Goal: Download file/media

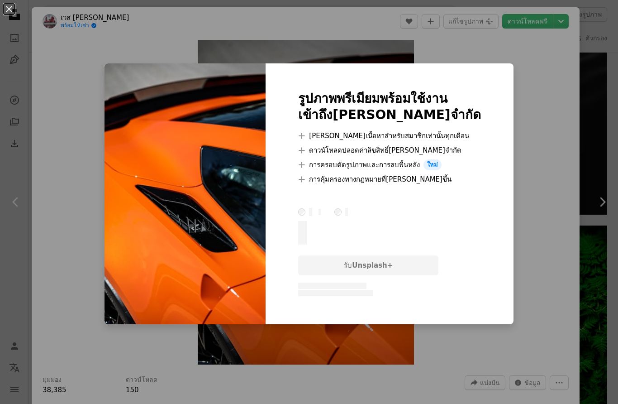
scroll to position [0, 0]
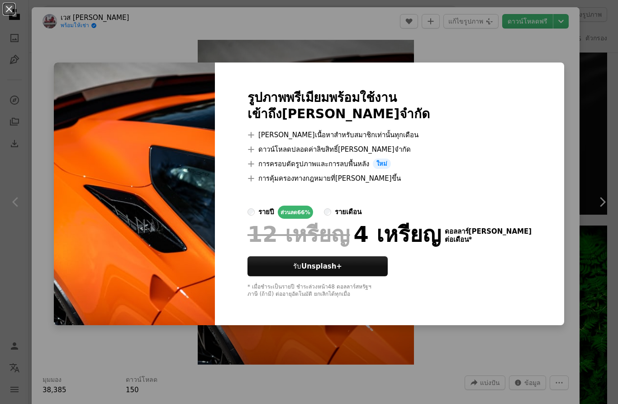
click at [568, 43] on div "An X shape รูปภาพพรีเมียมพร้อมใช้งาน เข้าถึง[PERSON_NAME]จำกัด A plus sign [PER…" at bounding box center [309, 202] width 618 height 404
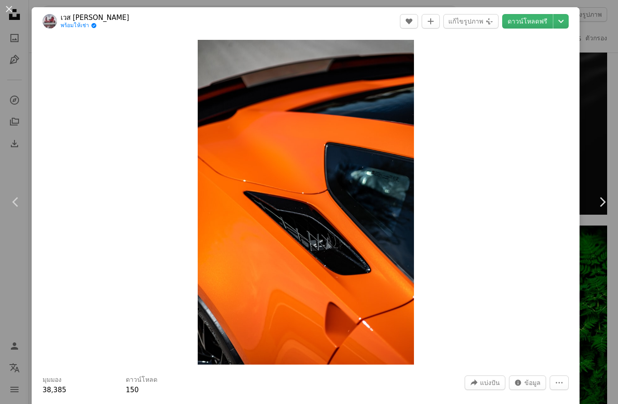
click at [564, 21] on icon "เลือกขนาดการดาวน์โหลด" at bounding box center [560, 21] width 5 height 3
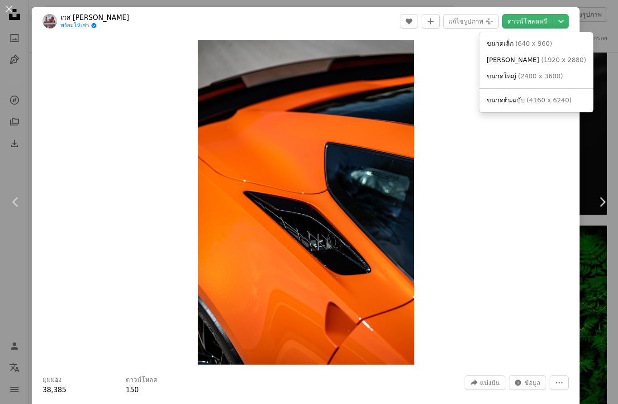
click at [553, 216] on dialog "An X shape Chevron left Chevron right เวส [PERSON_NAME] พร้อมให้เช่า A checkmar…" at bounding box center [309, 202] width 618 height 404
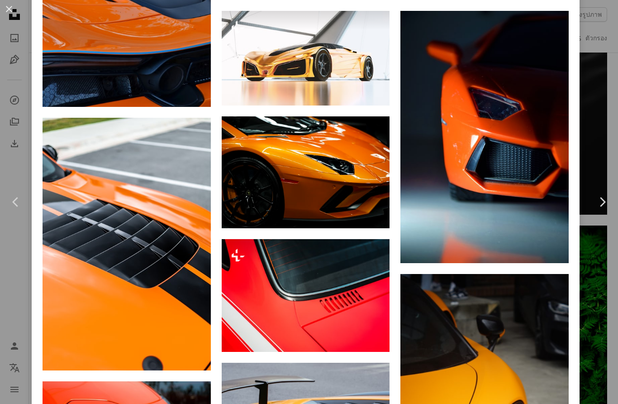
scroll to position [1294, 0]
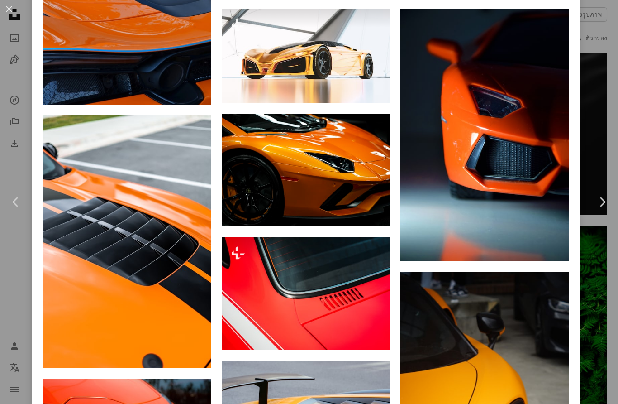
click at [355, 214] on img at bounding box center [306, 170] width 168 height 112
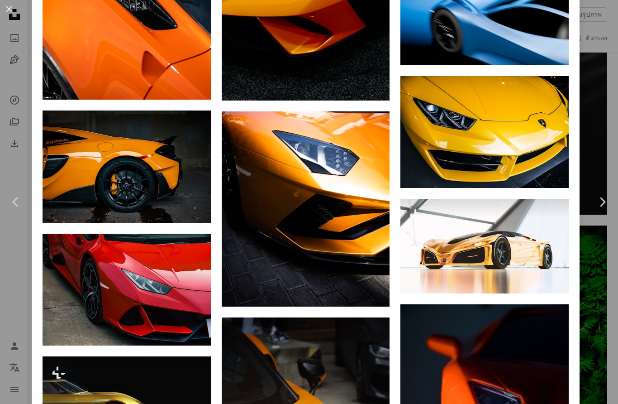
scroll to position [952, 0]
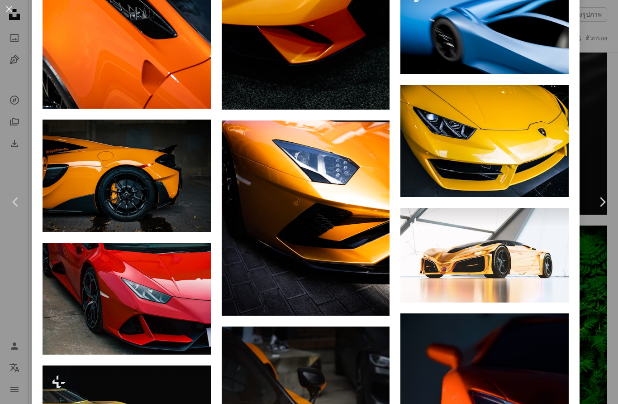
click at [107, 199] on img at bounding box center [127, 175] width 168 height 112
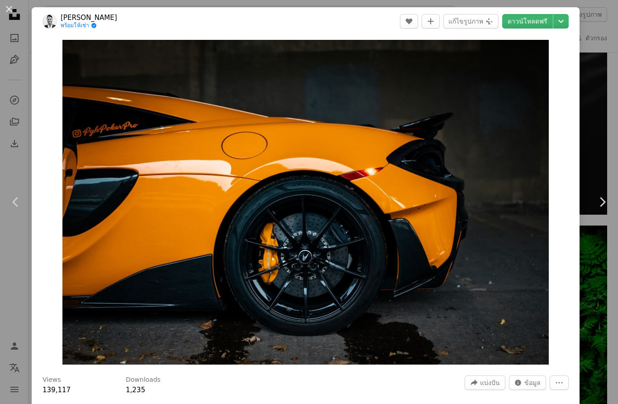
click at [568, 23] on icon "Chevron down" at bounding box center [561, 21] width 14 height 11
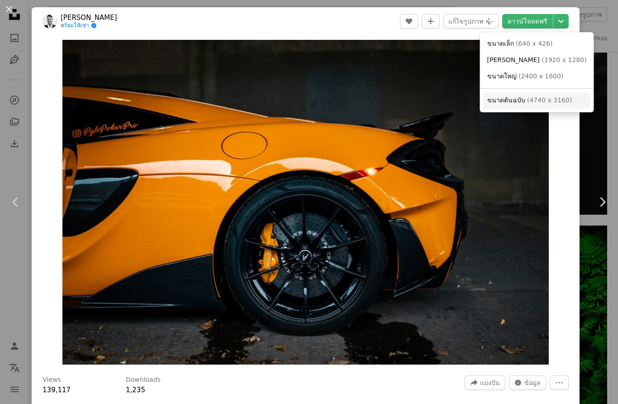
click at [550, 100] on font "4740 x 3160" at bounding box center [549, 99] width 40 height 7
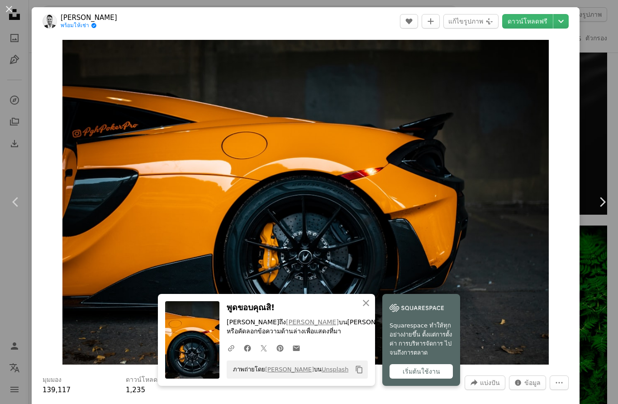
click at [597, 260] on div "An X shape Chevron left Chevron right [PERSON_NAME] พร้อมให้เช่า A checkmark in…" at bounding box center [309, 202] width 618 height 404
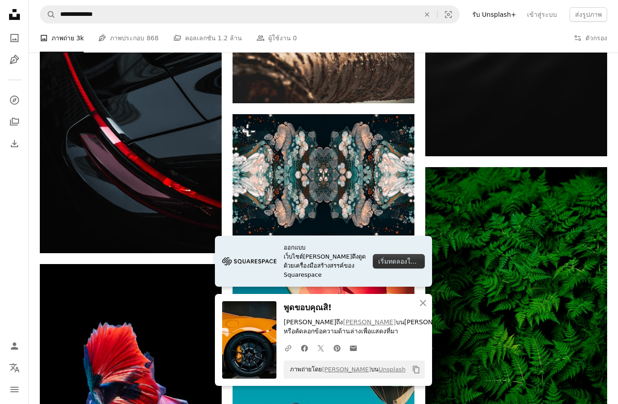
scroll to position [10414, 0]
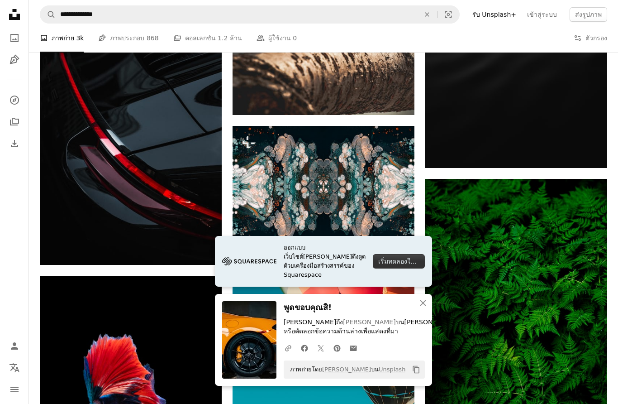
click at [350, 337] on div "An X shape ปิด พูดขอบคุณสิ! [PERSON_NAME]ถึง [PERSON_NAME] บน[PERSON_NAME]ลหรือ…" at bounding box center [323, 340] width 217 height 92
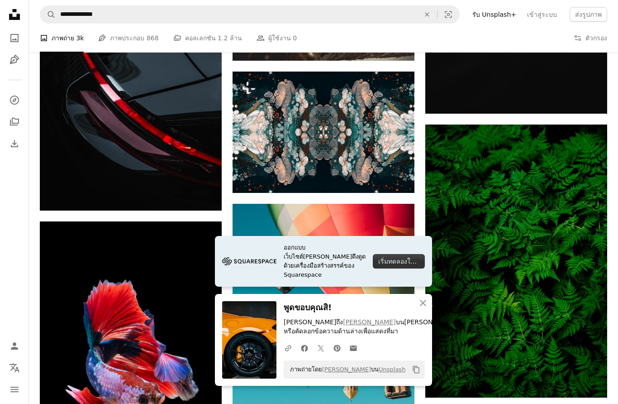
scroll to position [10442, 0]
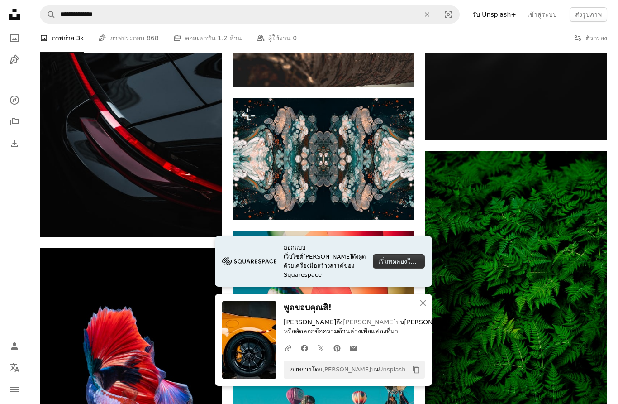
click at [100, 138] on img at bounding box center [131, 101] width 182 height 272
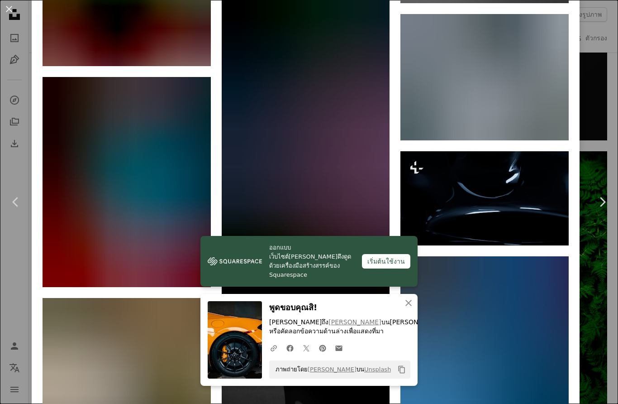
scroll to position [2207, 0]
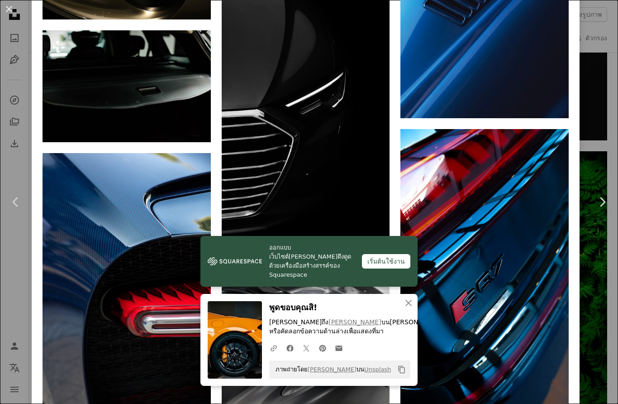
click at [412, 304] on icon "An X shape" at bounding box center [408, 302] width 11 height 11
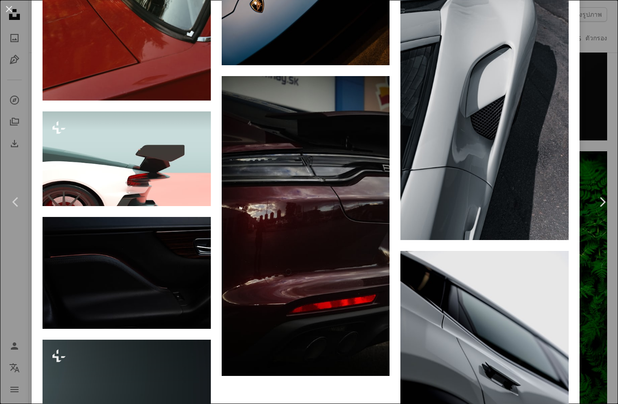
scroll to position [9742, 0]
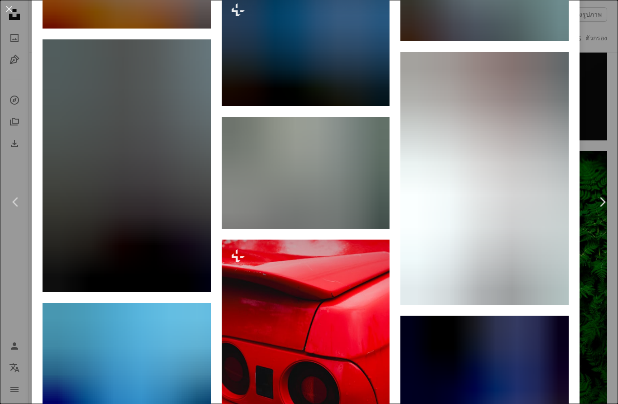
scroll to position [6016, 0]
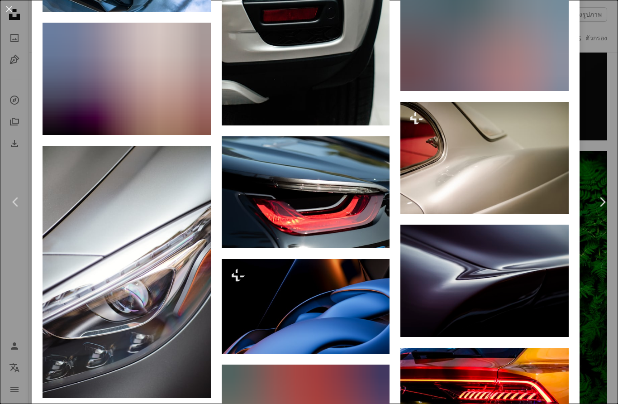
scroll to position [1801, 0]
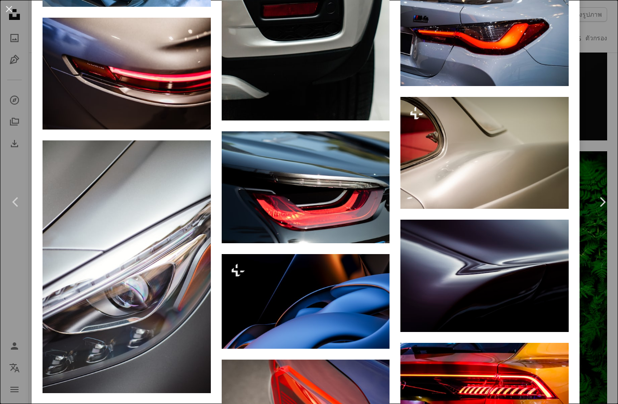
click at [516, 71] on img at bounding box center [484, 30] width 168 height 112
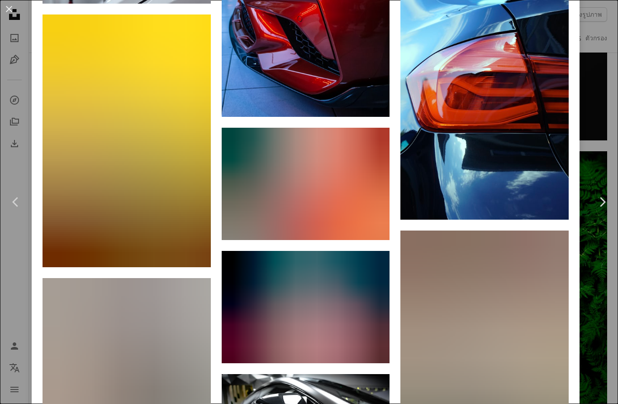
scroll to position [10329, 0]
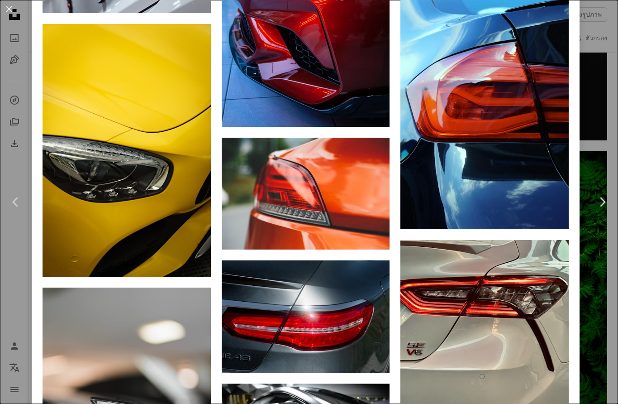
click at [361, 127] on img at bounding box center [306, 0] width 168 height 252
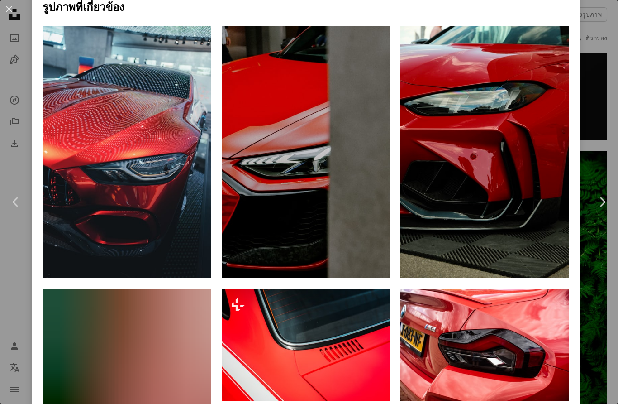
scroll to position [775, 0]
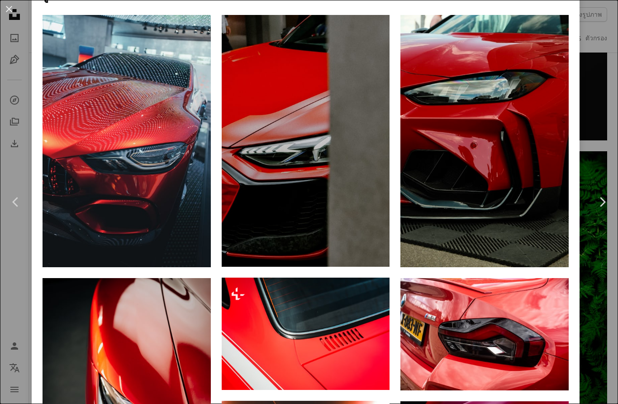
click at [84, 226] on img at bounding box center [127, 141] width 168 height 252
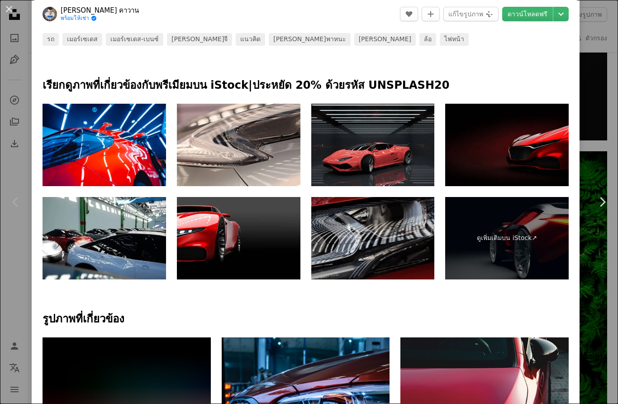
scroll to position [427, 0]
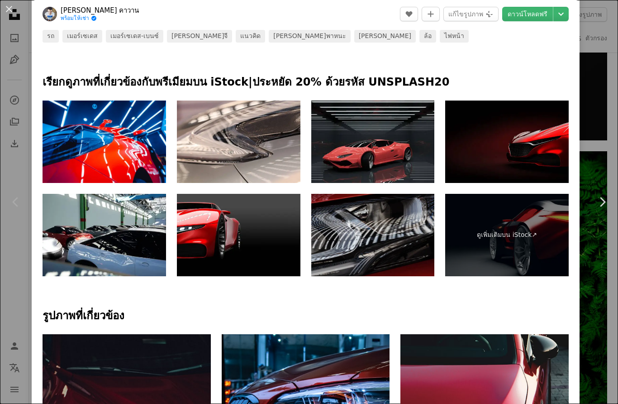
click at [412, 160] on img at bounding box center [373, 141] width 124 height 82
click at [544, 164] on img at bounding box center [507, 141] width 124 height 82
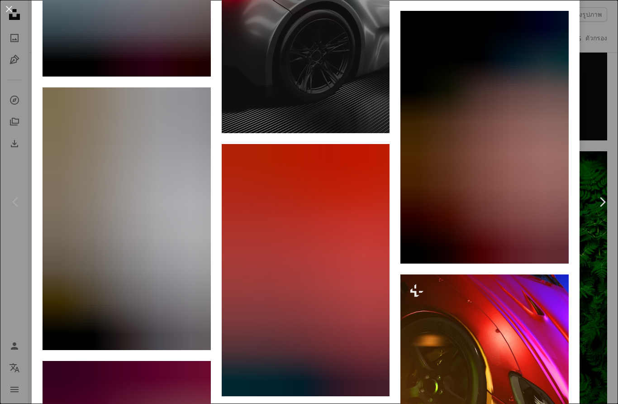
scroll to position [1336, 0]
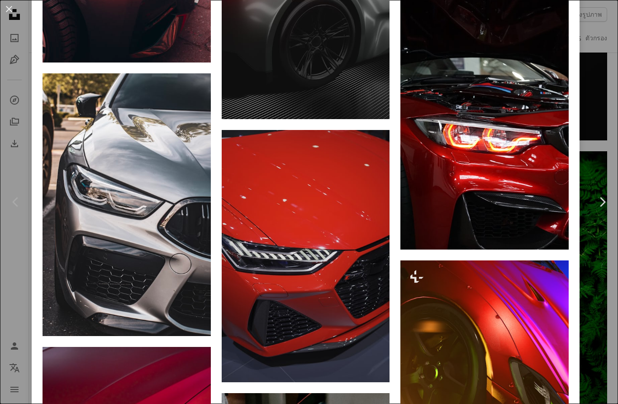
click at [96, 217] on img at bounding box center [127, 204] width 168 height 263
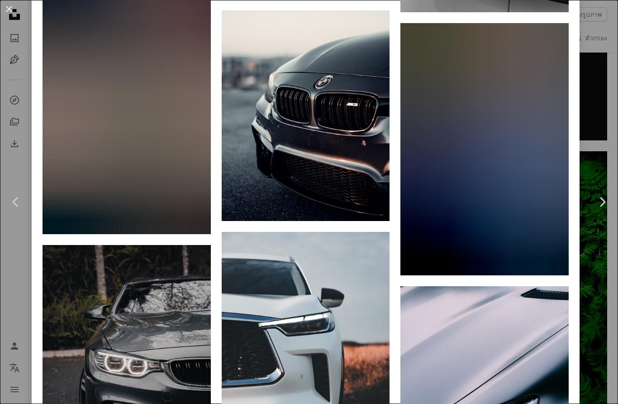
scroll to position [2934, 0]
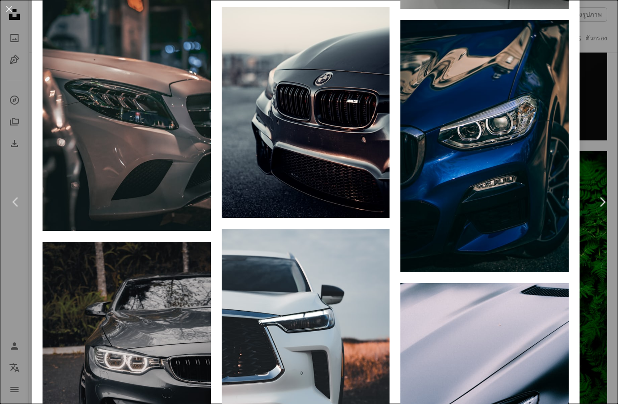
click at [353, 156] on img at bounding box center [306, 112] width 168 height 210
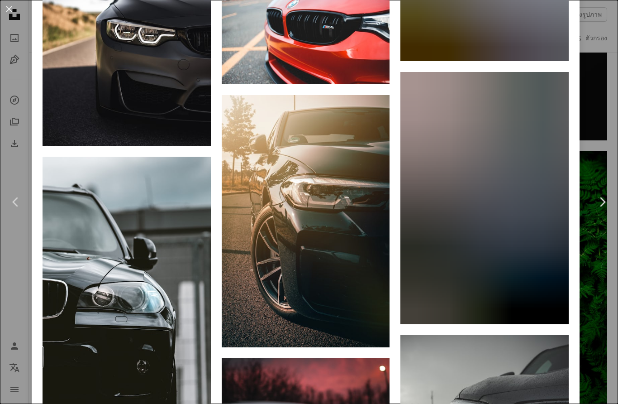
scroll to position [1636, 0]
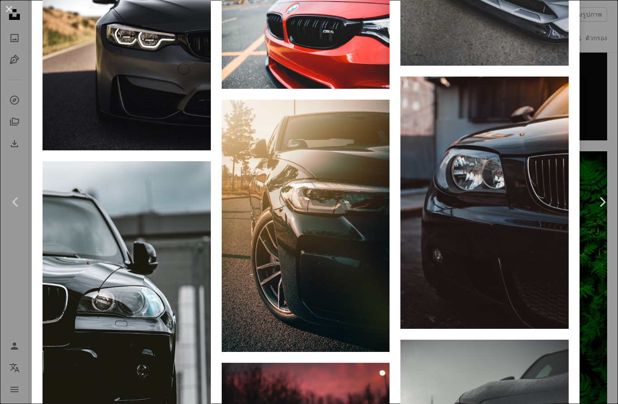
click at [114, 124] on img at bounding box center [127, 45] width 168 height 210
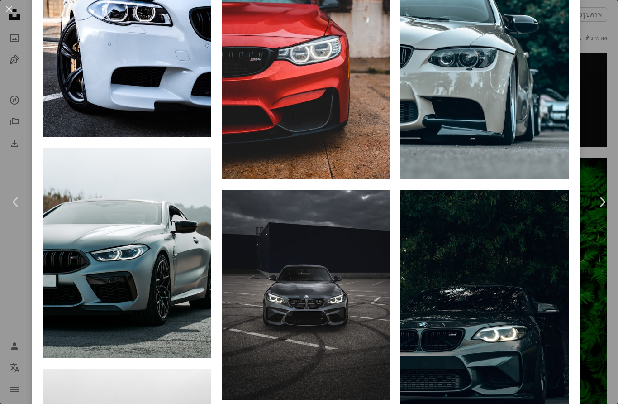
scroll to position [870, 0]
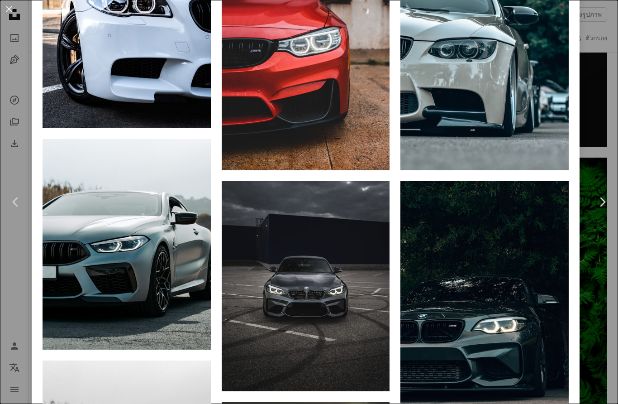
click at [353, 248] on img at bounding box center [306, 286] width 168 height 210
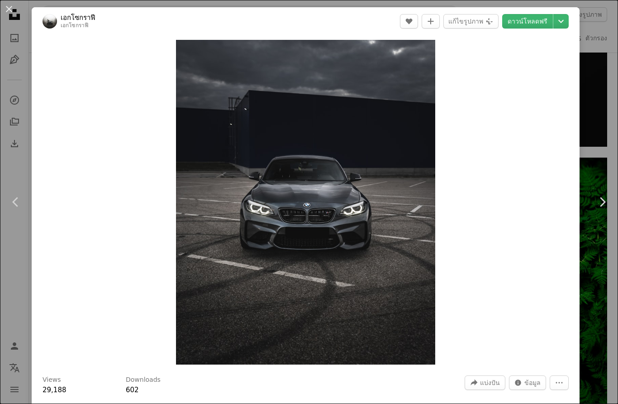
scroll to position [33, 0]
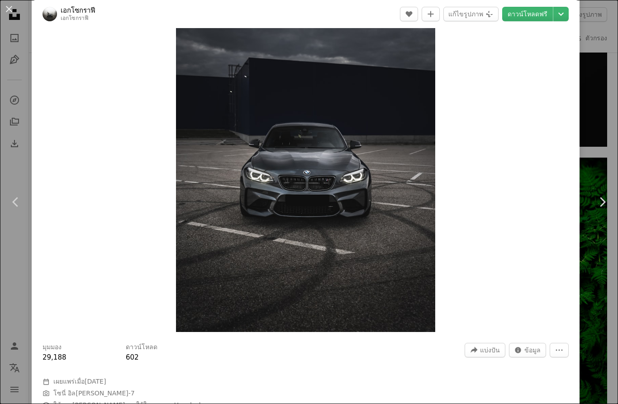
click at [568, 10] on icon "Chevron down" at bounding box center [561, 14] width 14 height 11
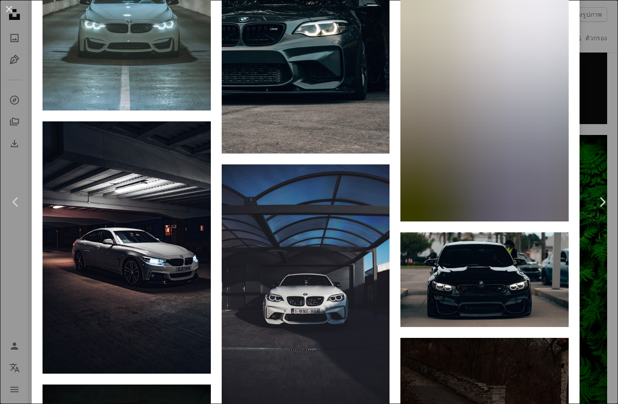
scroll to position [1935, 0]
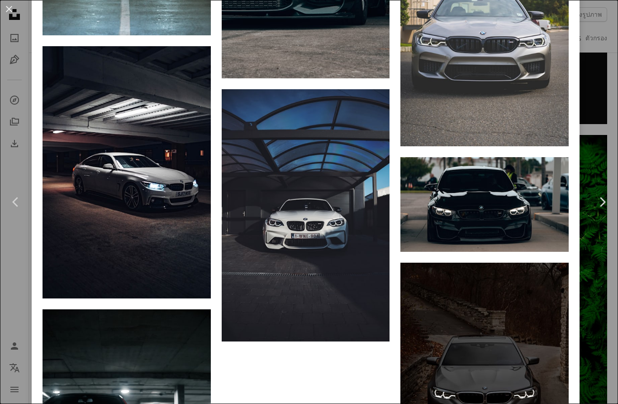
click at [494, 247] on img at bounding box center [484, 204] width 168 height 95
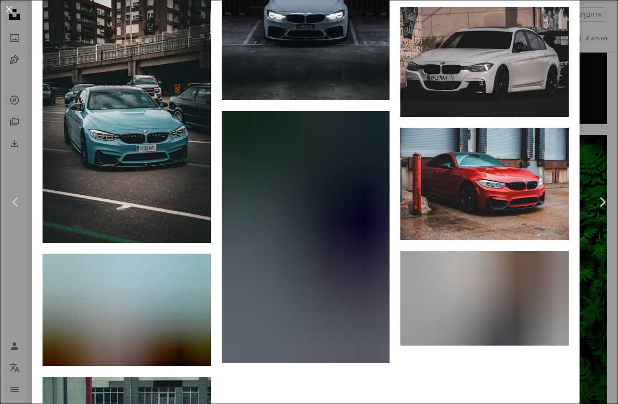
scroll to position [2956, 0]
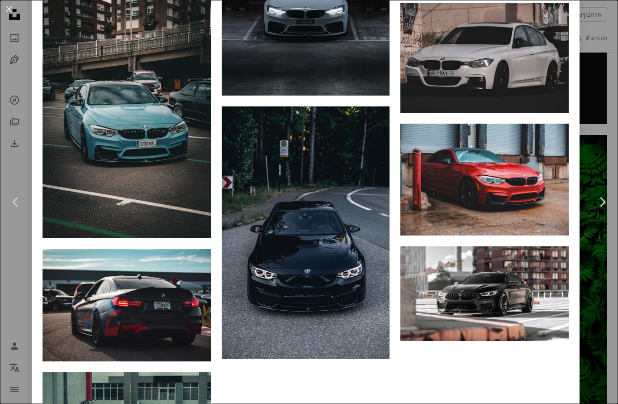
click at [109, 165] on img at bounding box center [127, 112] width 168 height 252
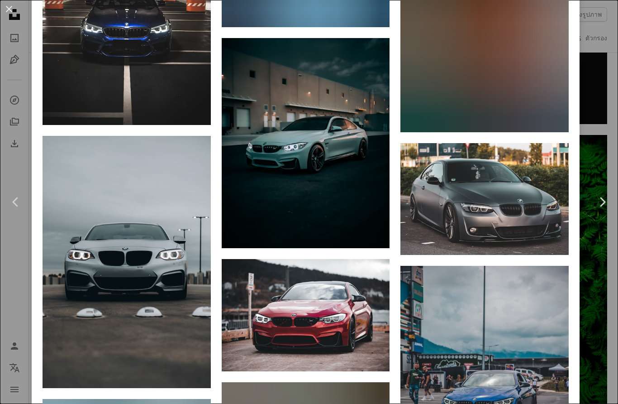
scroll to position [1109, 0]
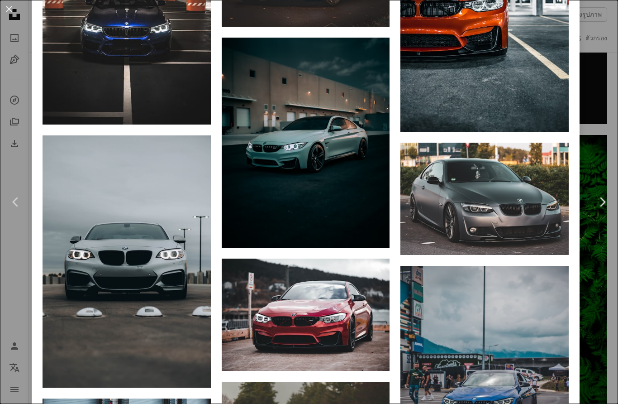
click at [521, 74] on img at bounding box center [484, 6] width 168 height 252
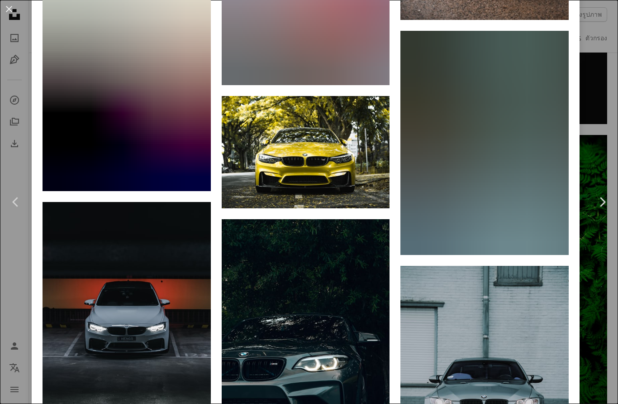
scroll to position [2685, 0]
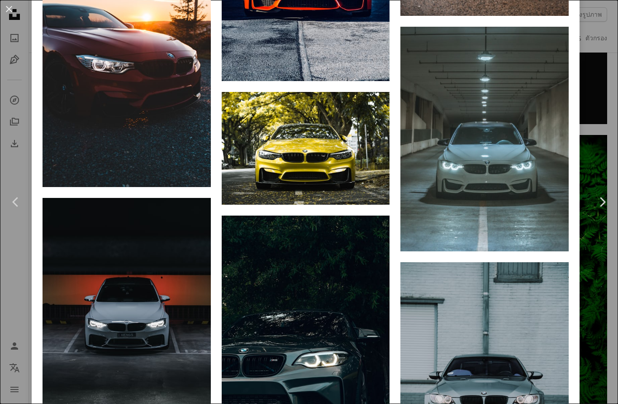
click at [361, 204] on img at bounding box center [306, 148] width 168 height 112
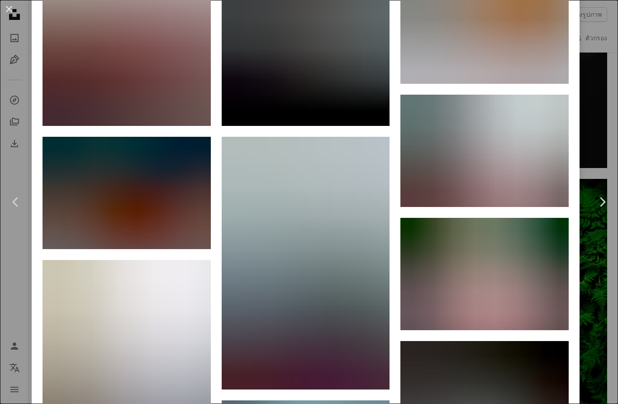
scroll to position [1150, 0]
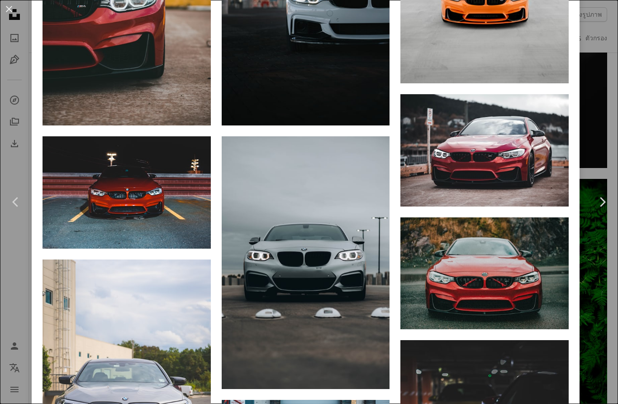
click at [115, 222] on img at bounding box center [127, 192] width 168 height 112
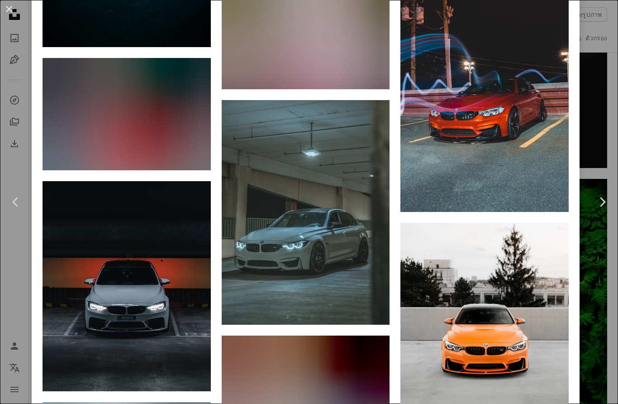
scroll to position [1432, 0]
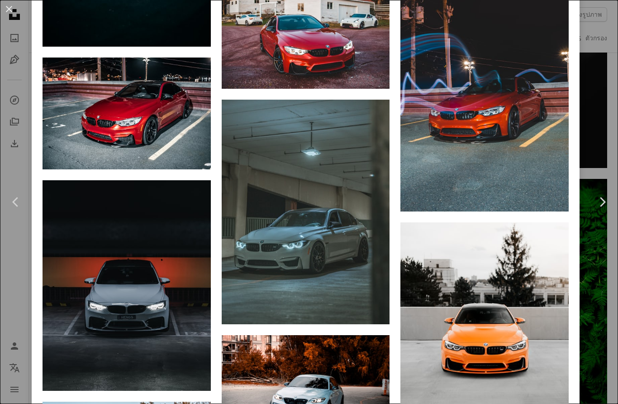
click at [515, 131] on img at bounding box center [484, 85] width 168 height 252
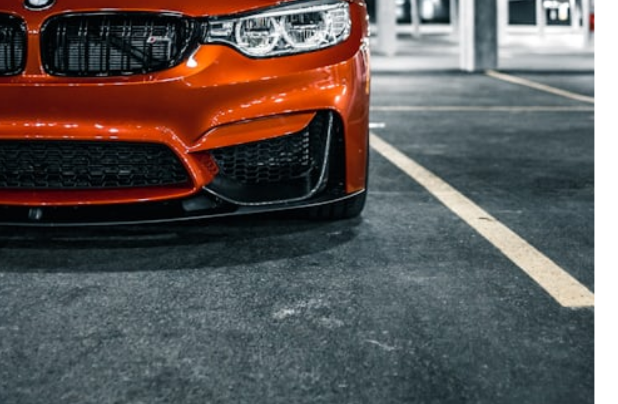
scroll to position [1035, 0]
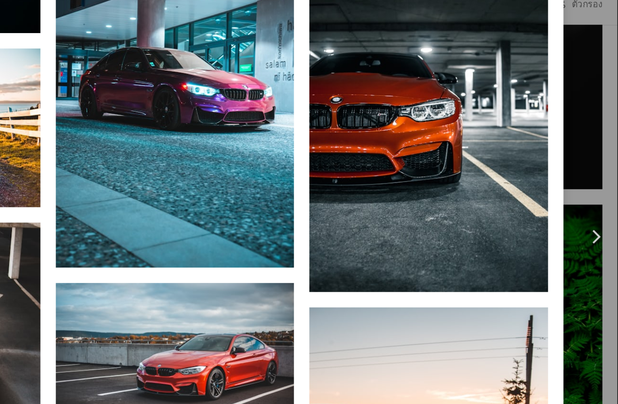
click at [400, 115] on img at bounding box center [484, 114] width 168 height 252
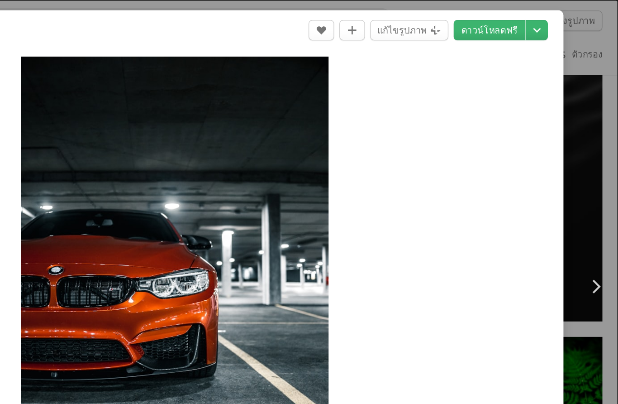
scroll to position [10356, 0]
click at [554, 20] on icon "Chevron down" at bounding box center [561, 21] width 14 height 11
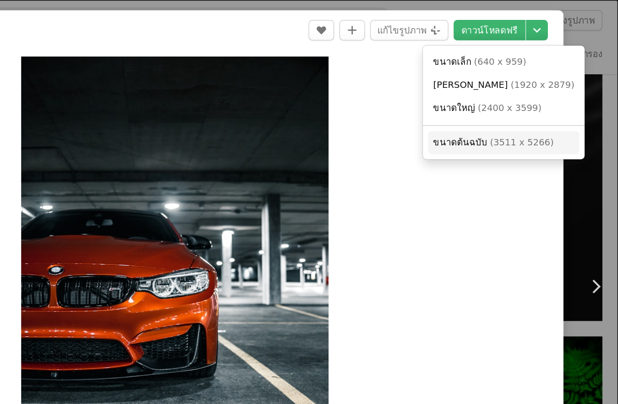
click at [530, 96] on font "3511 x 5266" at bounding box center [550, 99] width 40 height 7
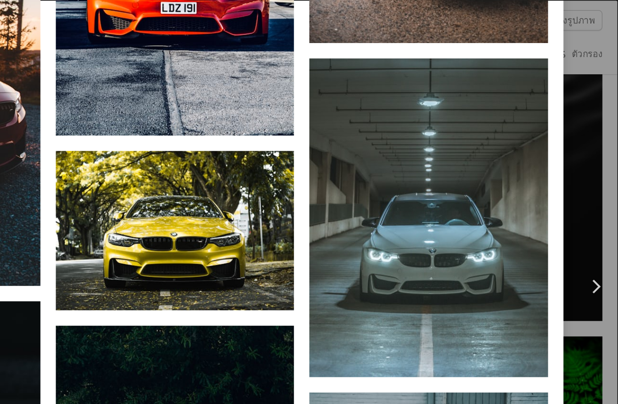
scroll to position [2575, 0]
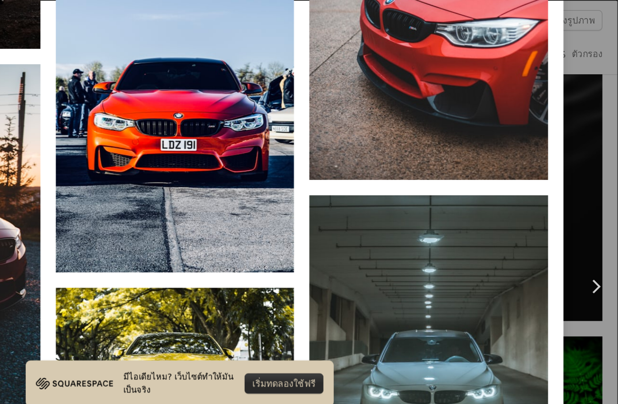
click at [222, 144] on img at bounding box center [306, 66] width 168 height 252
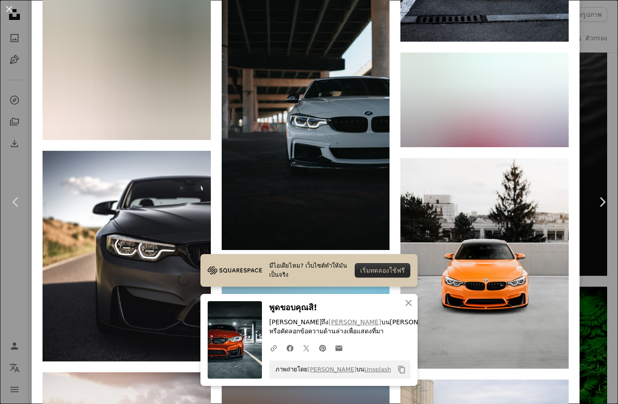
scroll to position [2761, 0]
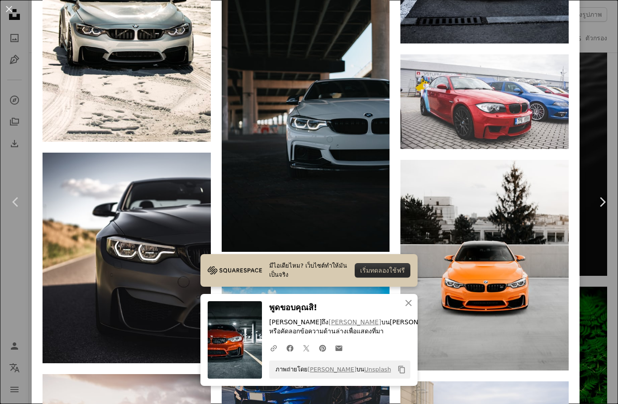
click at [89, 142] on img at bounding box center [127, 16] width 168 height 252
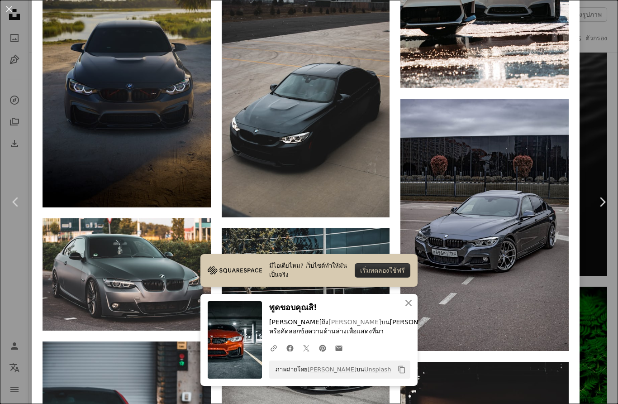
scroll to position [1820, 0]
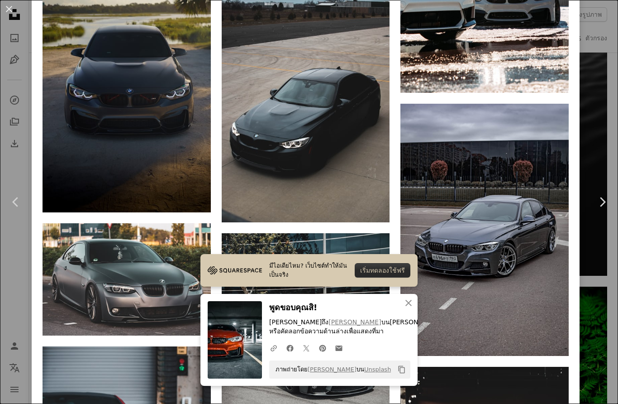
click at [101, 161] on img at bounding box center [127, 86] width 168 height 252
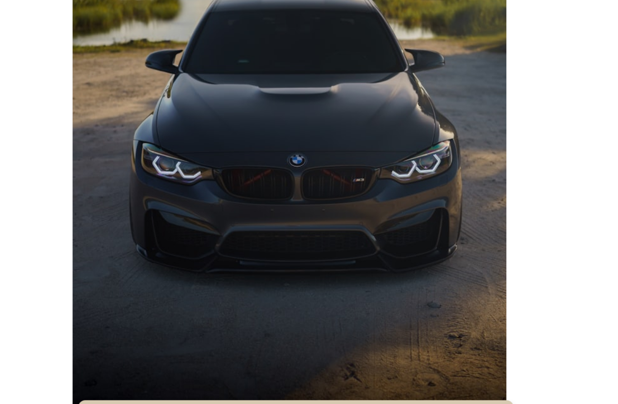
scroll to position [68, 0]
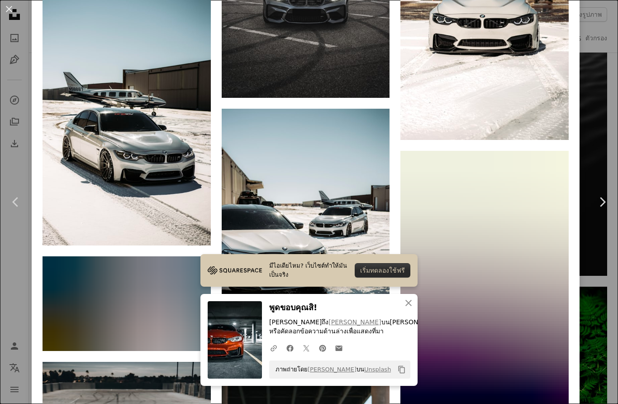
scroll to position [1040, 0]
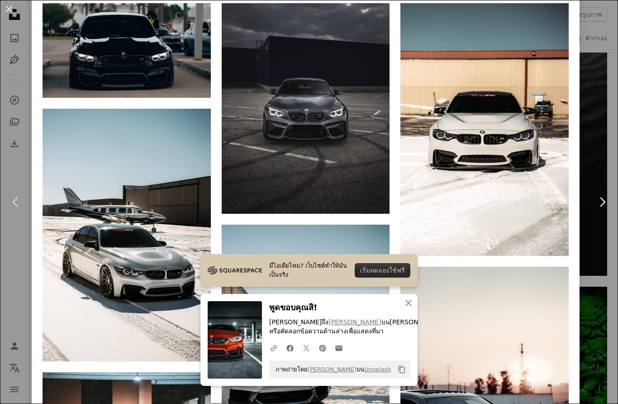
click at [99, 98] on img at bounding box center [127, 50] width 168 height 95
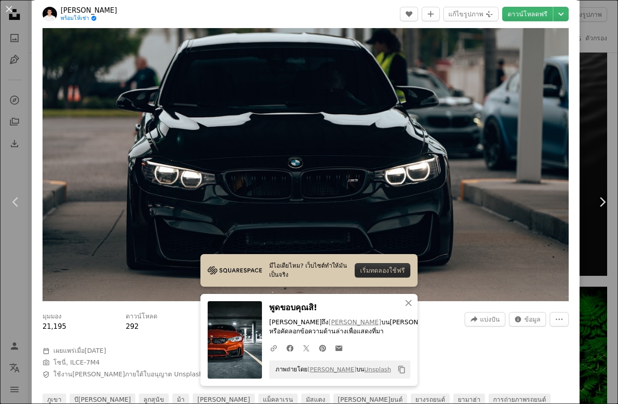
scroll to position [34, 0]
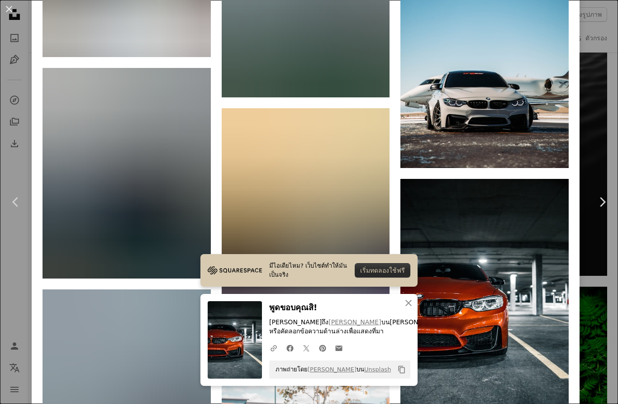
scroll to position [4487, 0]
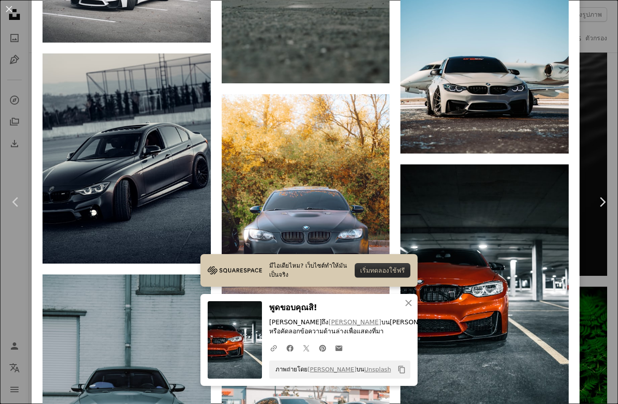
click at [537, 153] on img at bounding box center [484, 27] width 168 height 252
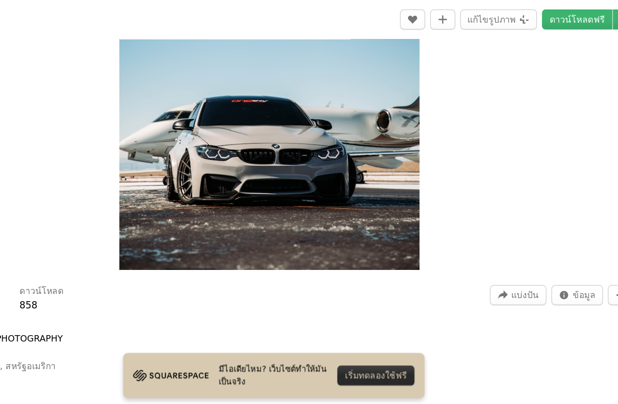
scroll to position [10281, 0]
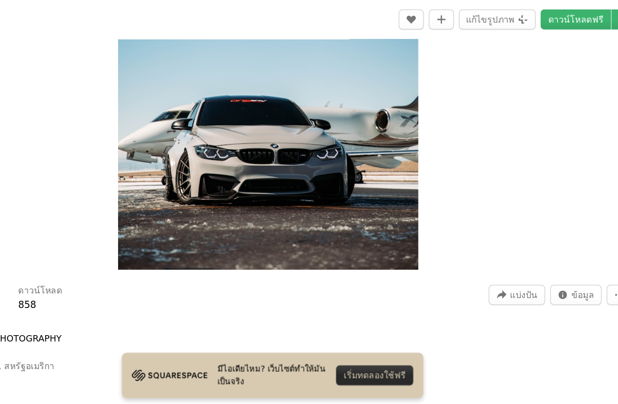
click at [508, 15] on font "ดาวน์โหลดฟรี" at bounding box center [528, 13] width 40 height 7
click at [558, 14] on icon "เลือกขนาดการดาวน์โหลด" at bounding box center [560, 14] width 5 height 3
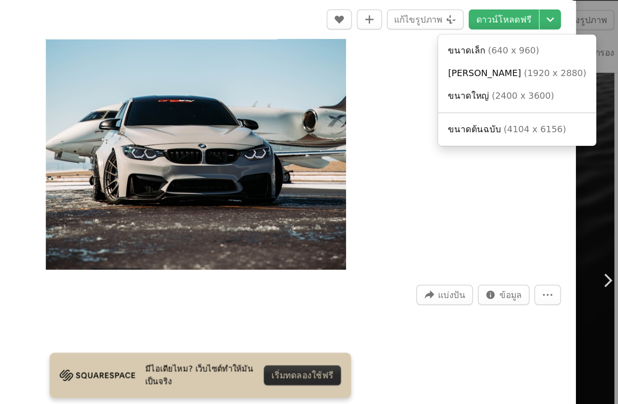
click at [530, 94] on font "4104 x 6156" at bounding box center [550, 92] width 40 height 7
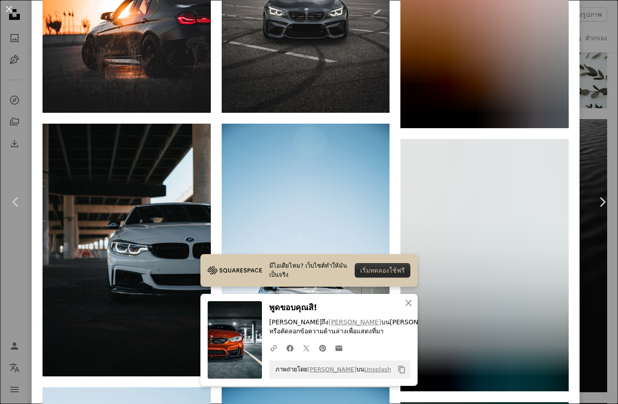
scroll to position [1426, 0]
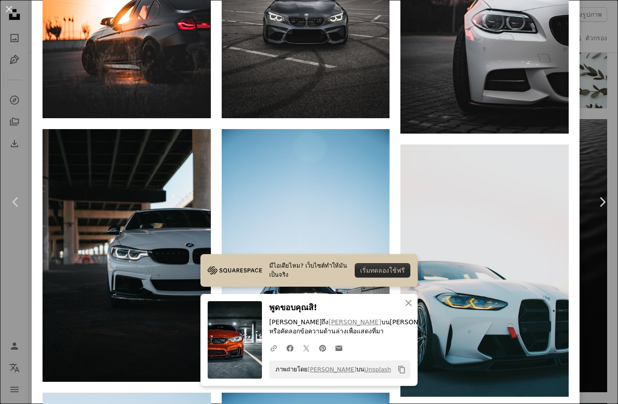
click at [519, 90] on img at bounding box center [484, 13] width 168 height 240
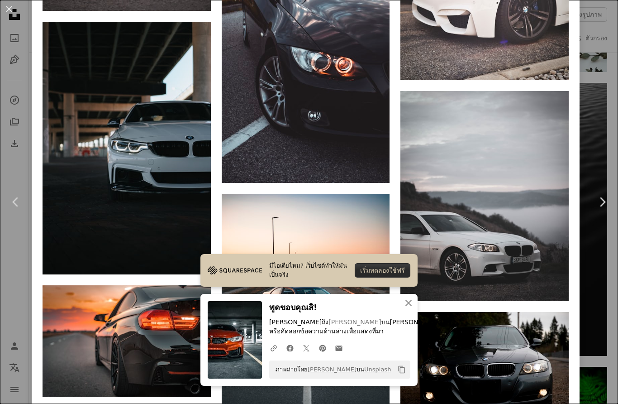
scroll to position [2139, 0]
